Goal: Contribute content

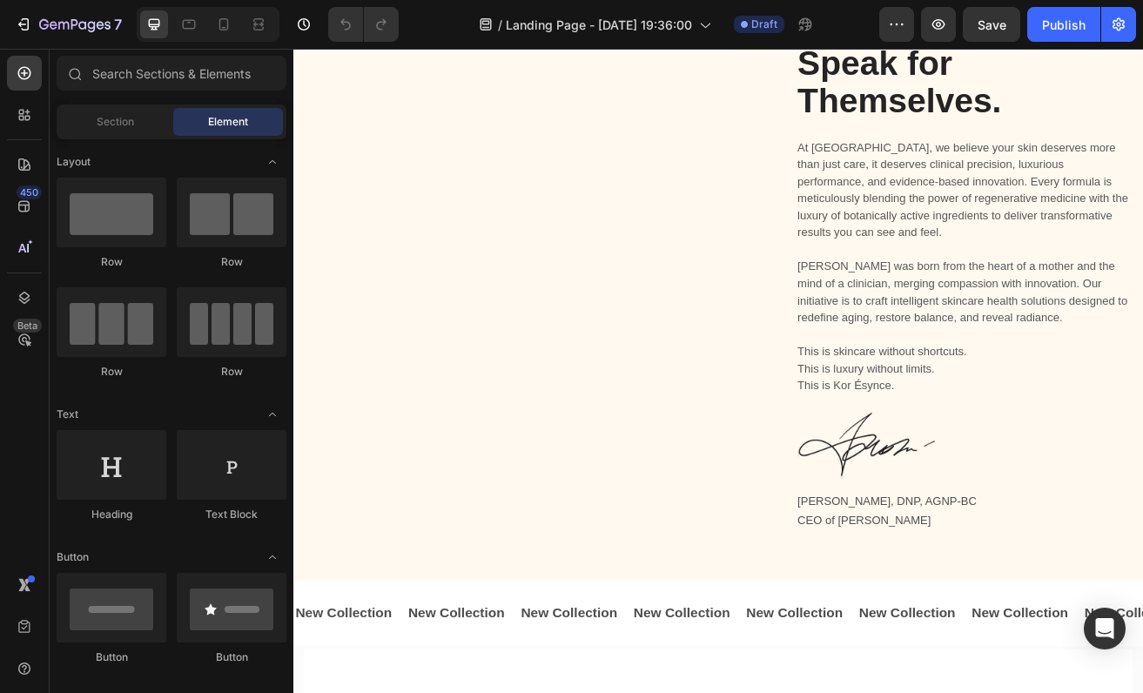
scroll to position [845, 0]
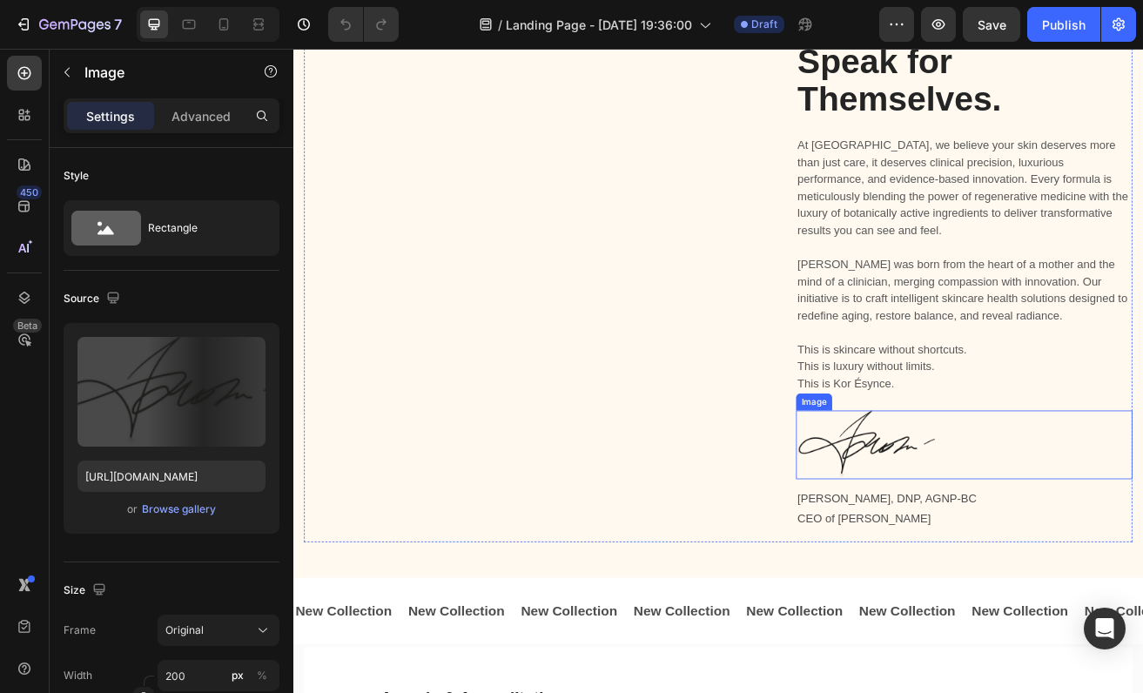
click at [1059, 532] on img at bounding box center [999, 536] width 174 height 84
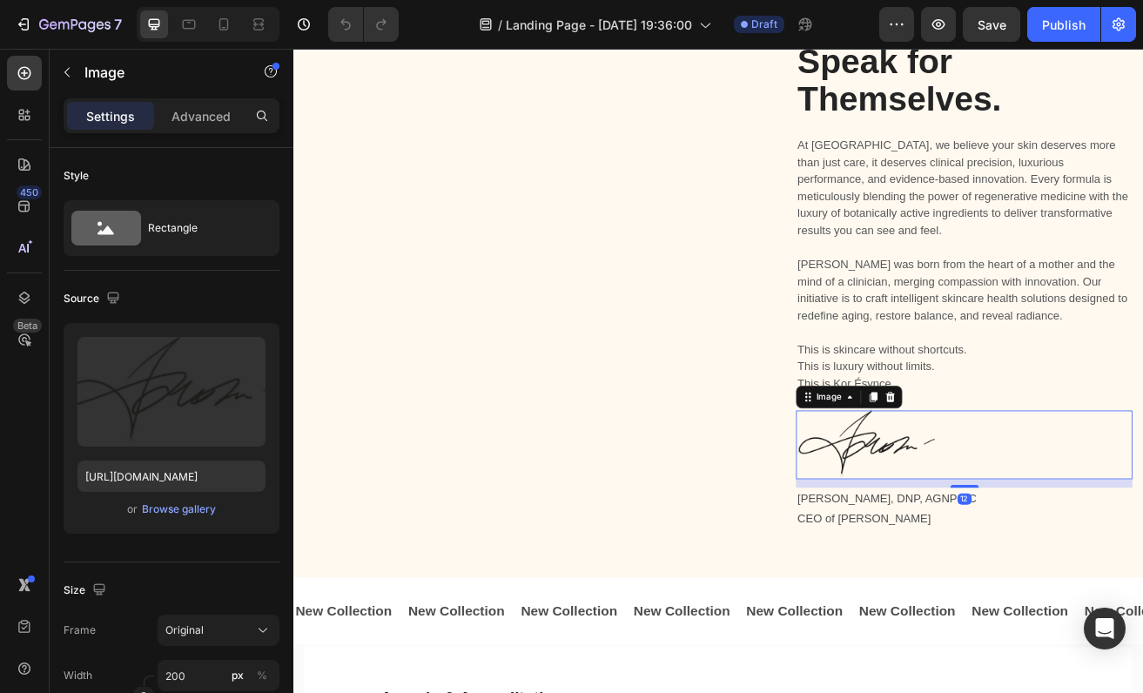
click at [1002, 526] on img at bounding box center [999, 536] width 174 height 84
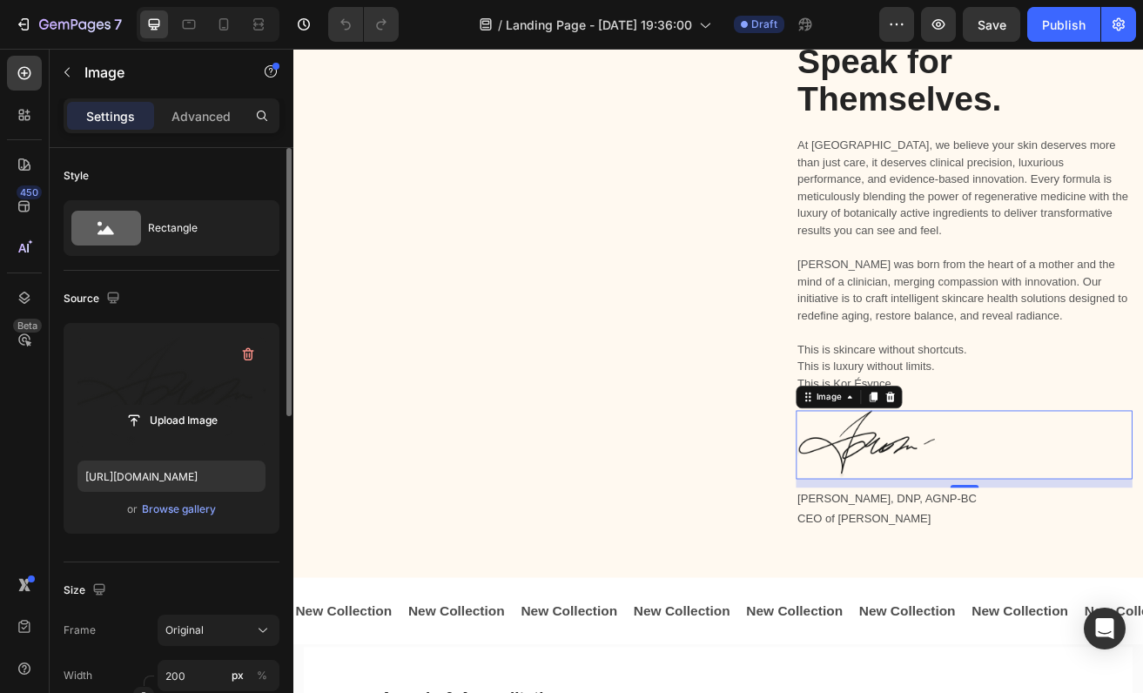
click at [156, 368] on label at bounding box center [171, 392] width 188 height 110
click at [156, 406] on input "file" at bounding box center [171, 421] width 120 height 30
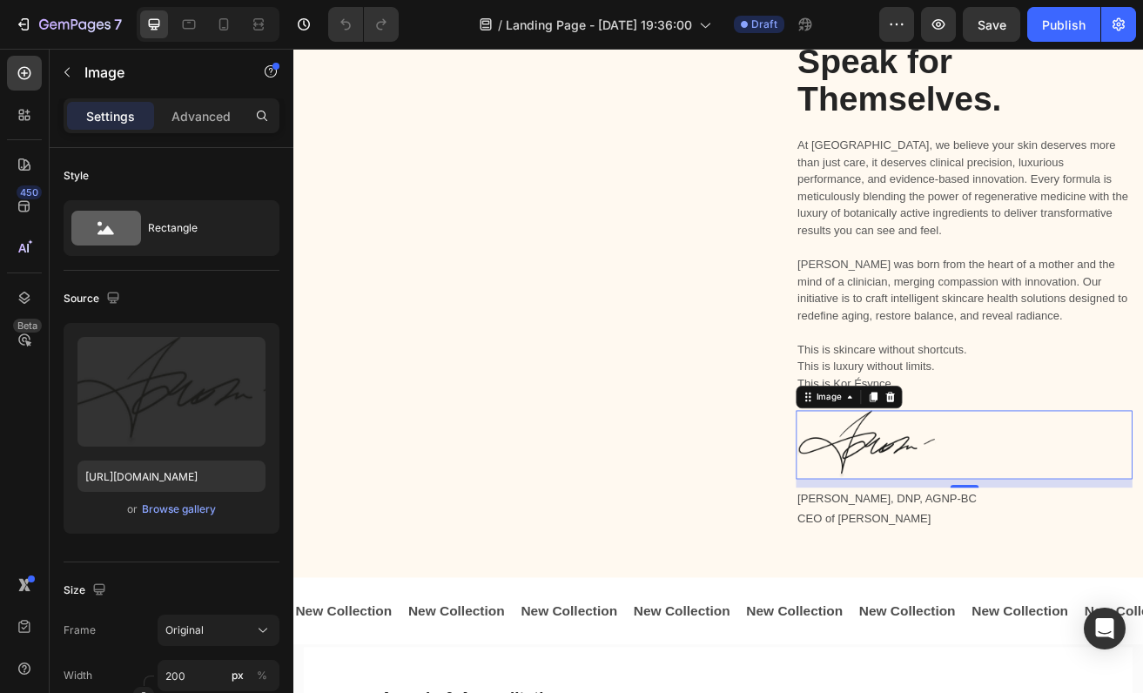
click at [994, 542] on img at bounding box center [999, 536] width 174 height 84
